Goal: Obtain resource: Obtain resource

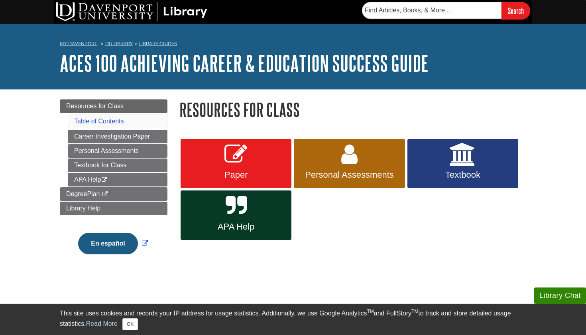
click at [153, 44] on link "Library Guides" at bounding box center [158, 44] width 38 height 6
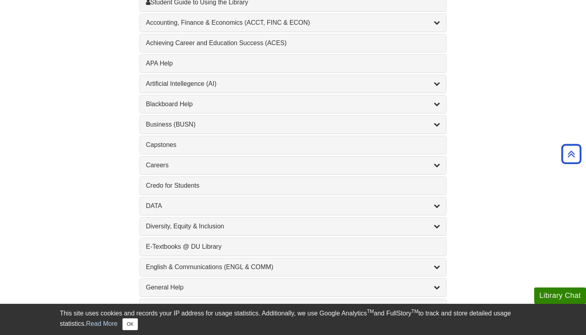
scroll to position [277, 0]
click at [256, 61] on div "APA Help , 1 guides" at bounding box center [293, 64] width 294 height 10
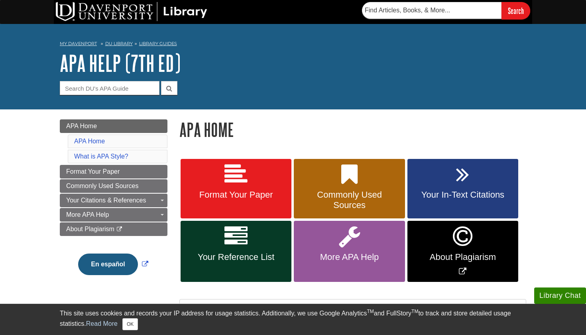
click at [253, 184] on link "Format Your Paper" at bounding box center [236, 189] width 111 height 60
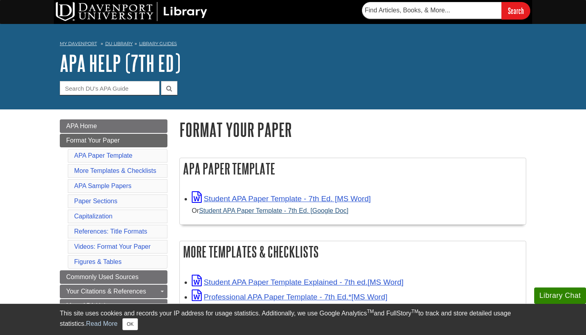
click at [234, 209] on link "Student APA Paper Template - 7th Ed. [Google Doc]" at bounding box center [274, 210] width 150 height 7
